Goal: Task Accomplishment & Management: Manage account settings

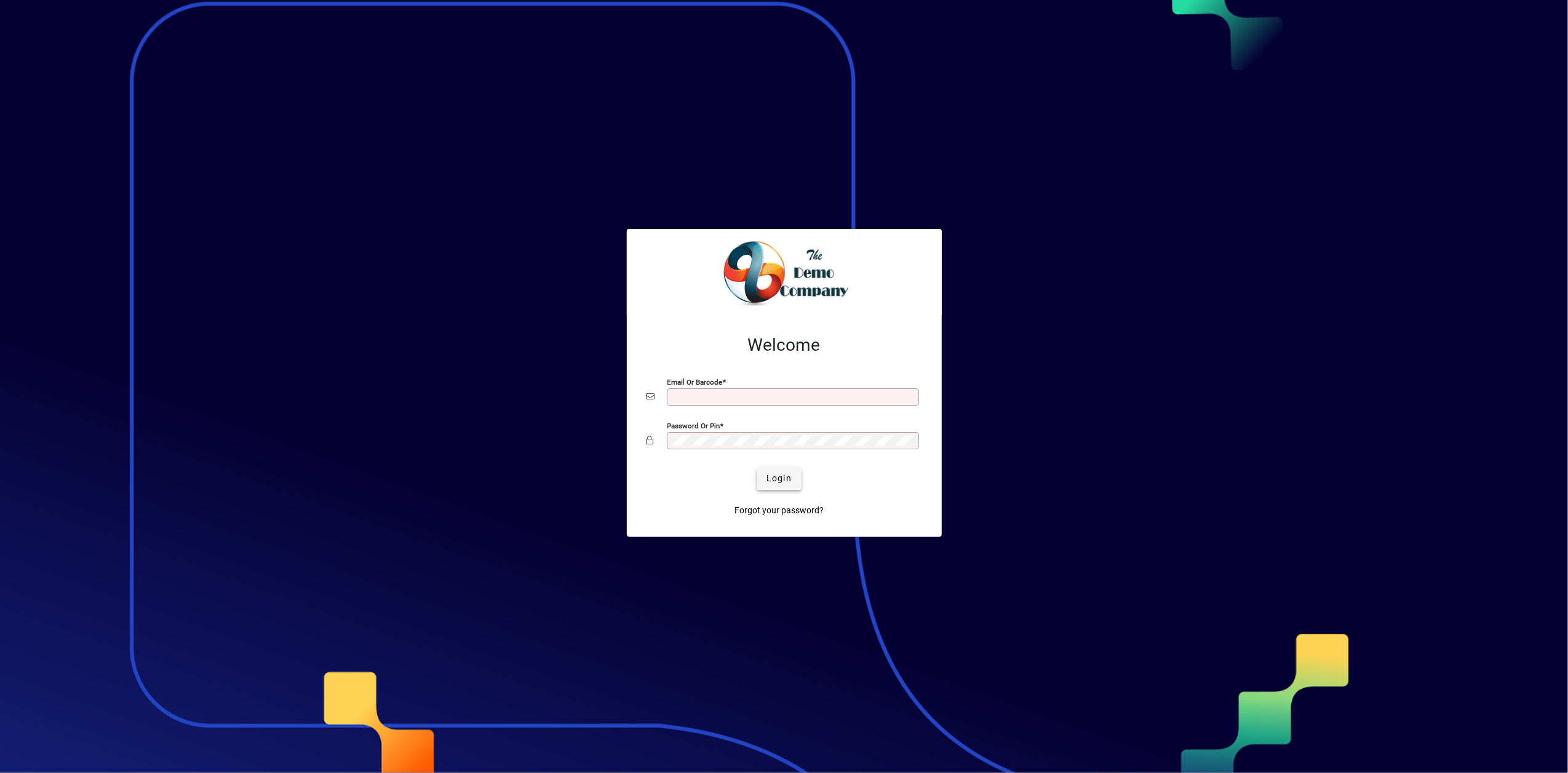
type input "**********"
click at [774, 476] on span "Login" at bounding box center [779, 478] width 25 height 13
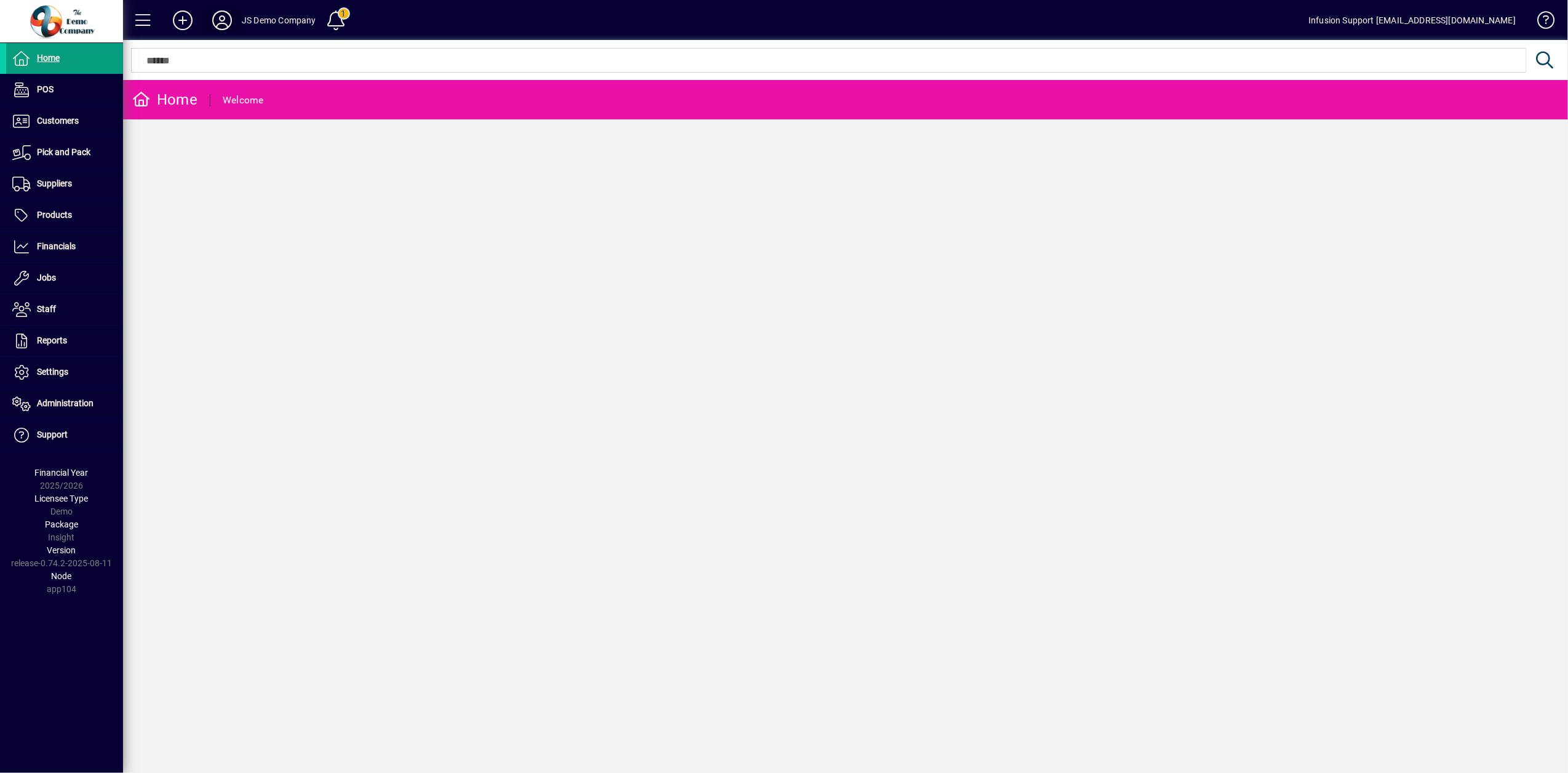
click at [226, 26] on icon at bounding box center [221, 20] width 24 height 20
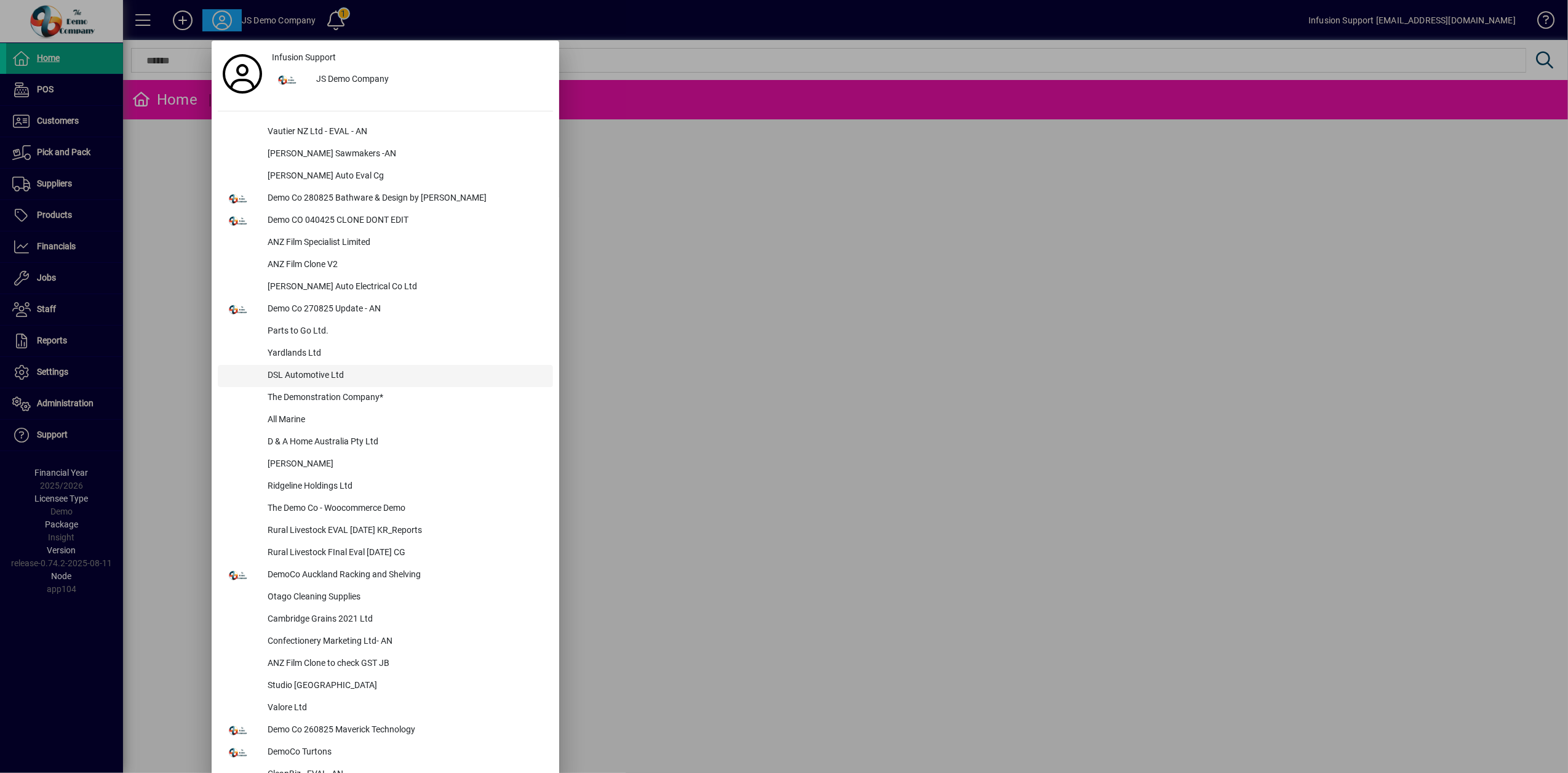
click at [302, 374] on div "DSL Automotive Ltd" at bounding box center [405, 376] width 295 height 22
